Goal: Information Seeking & Learning: Learn about a topic

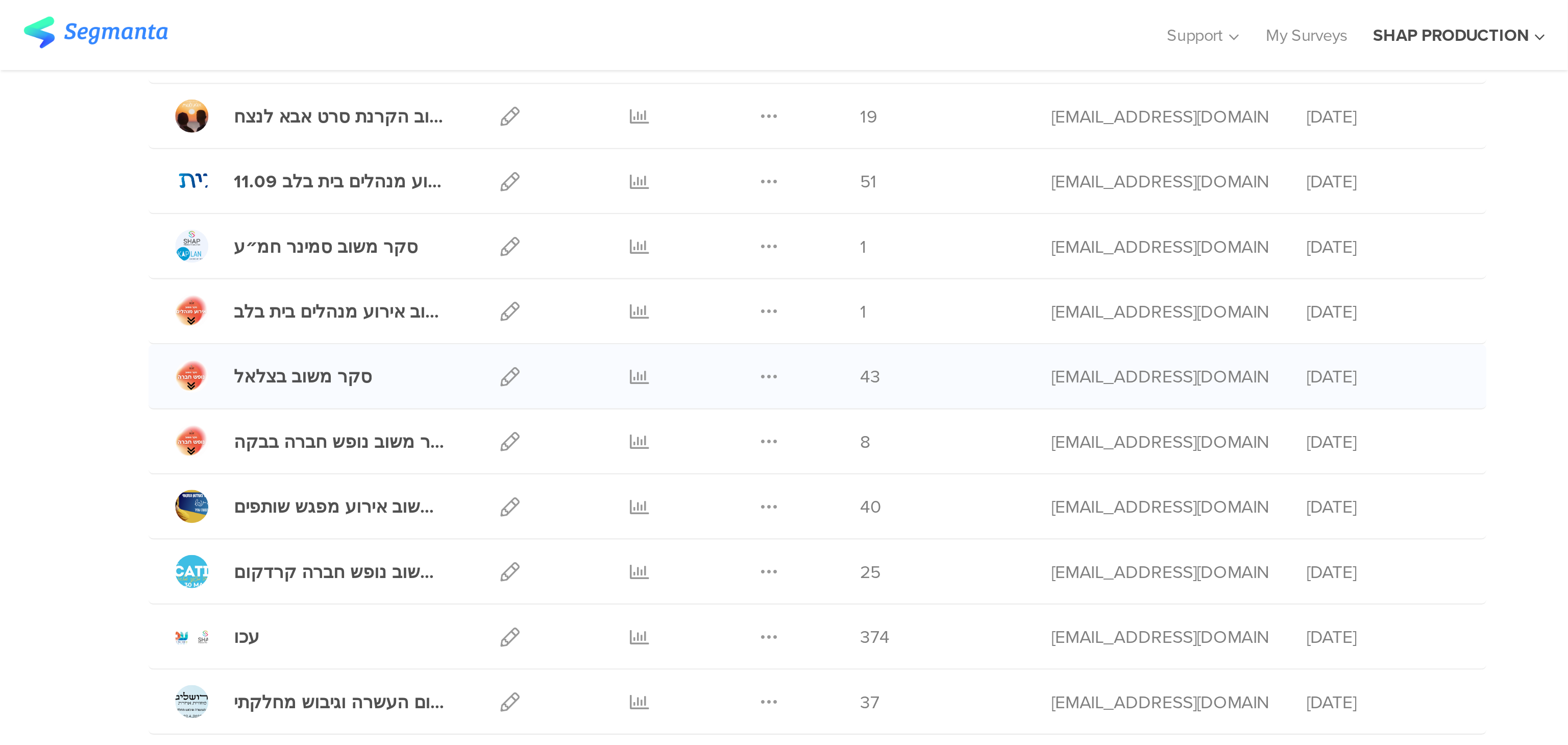
scroll to position [123, 0]
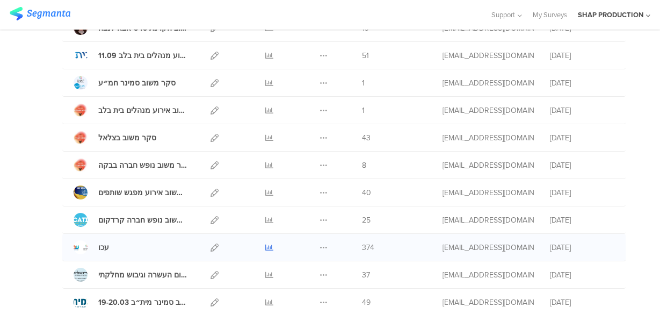
click at [265, 243] on icon at bounding box center [269, 247] width 8 height 8
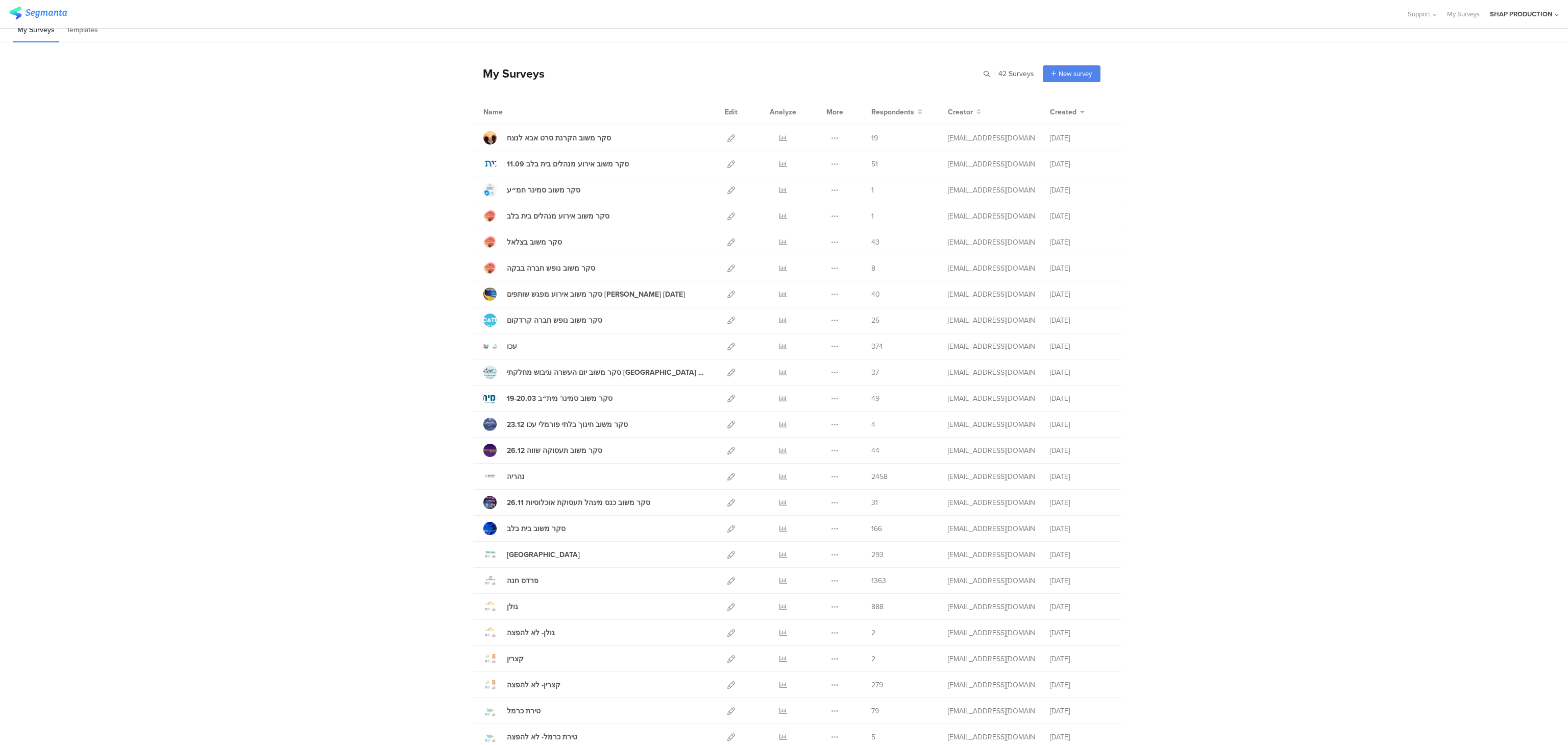
scroll to position [0, 0]
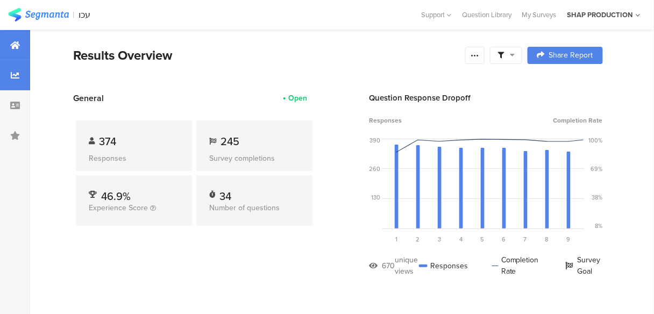
click at [13, 73] on icon at bounding box center [15, 75] width 9 height 9
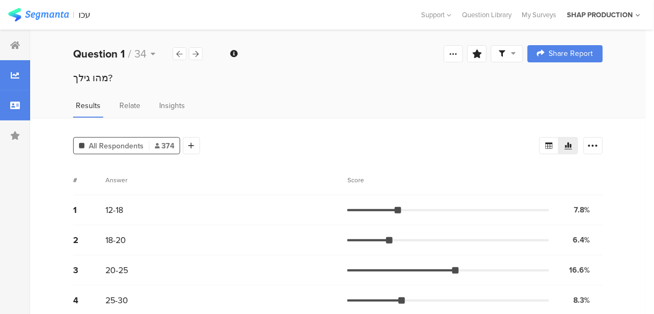
click at [26, 109] on div at bounding box center [15, 105] width 30 height 30
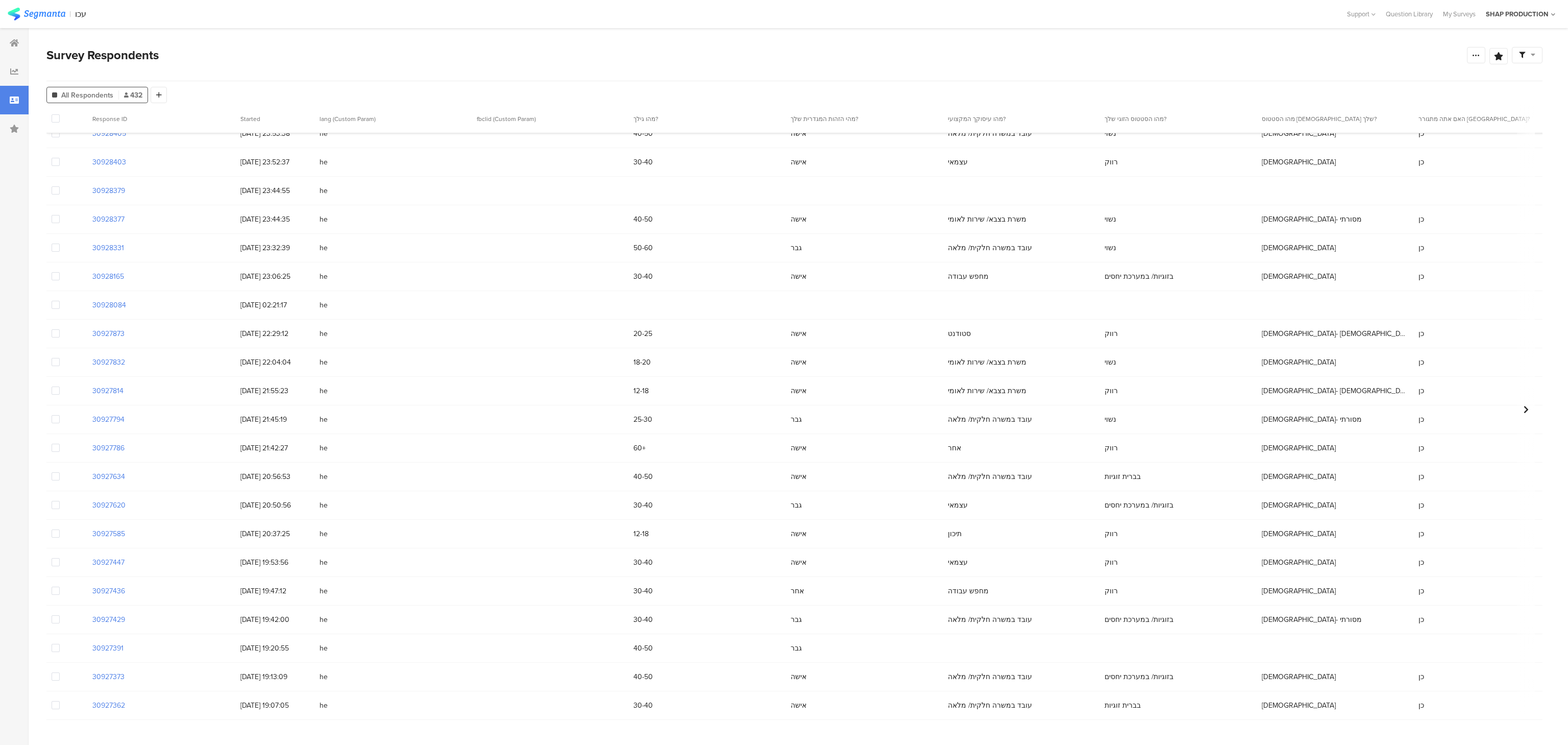
scroll to position [6014, 0]
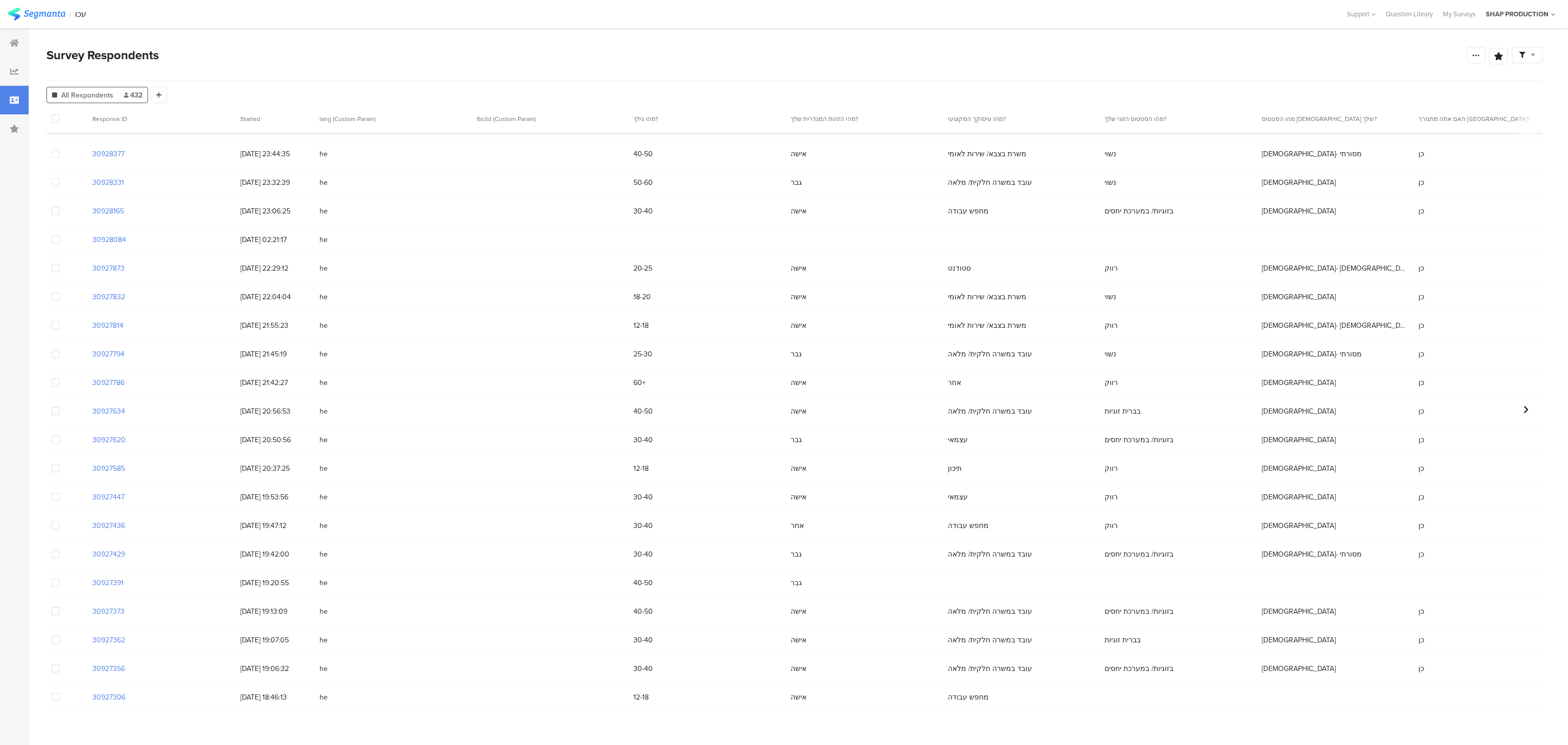
drag, startPoint x: 84, startPoint y: 144, endPoint x: 666, endPoint y: 793, distance: 871.7
click at [666, 745] on html "You are using an unsupported version of Internet Explorer. Unsupported browsers…" at bounding box center [784, 372] width 1568 height 745
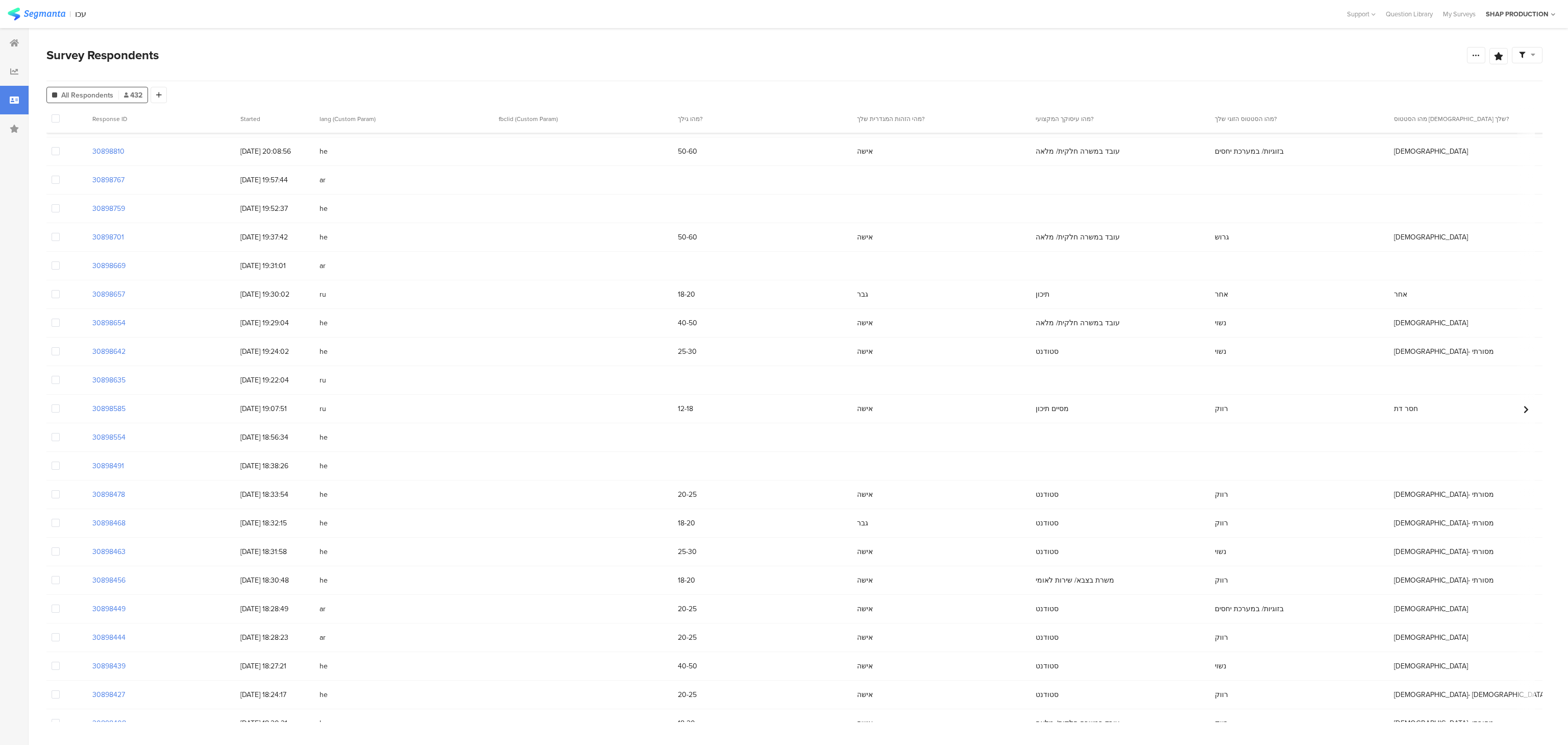
scroll to position [8874, 0]
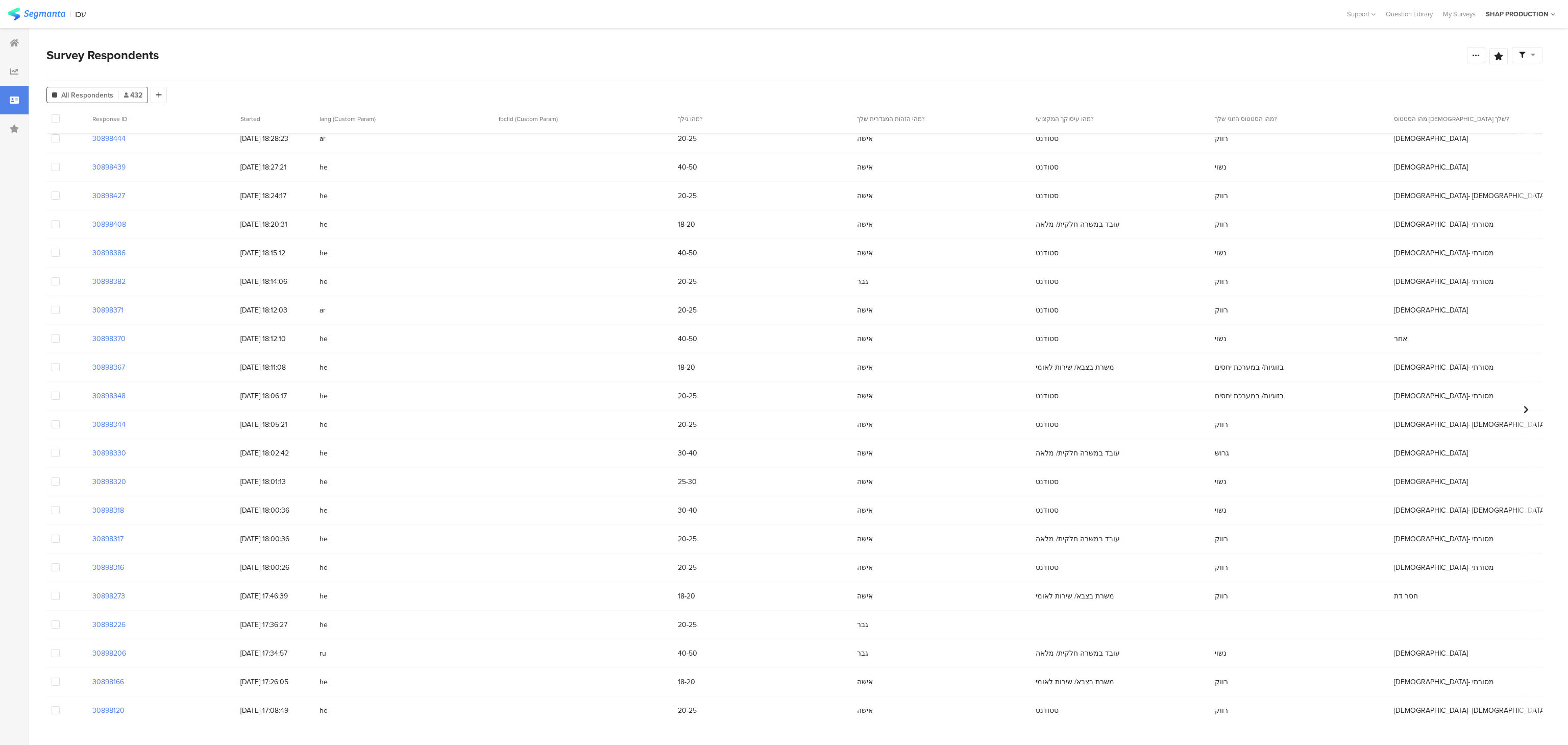
click at [5, 322] on div at bounding box center [14, 387] width 28 height 717
